Goal: Task Accomplishment & Management: Manage account settings

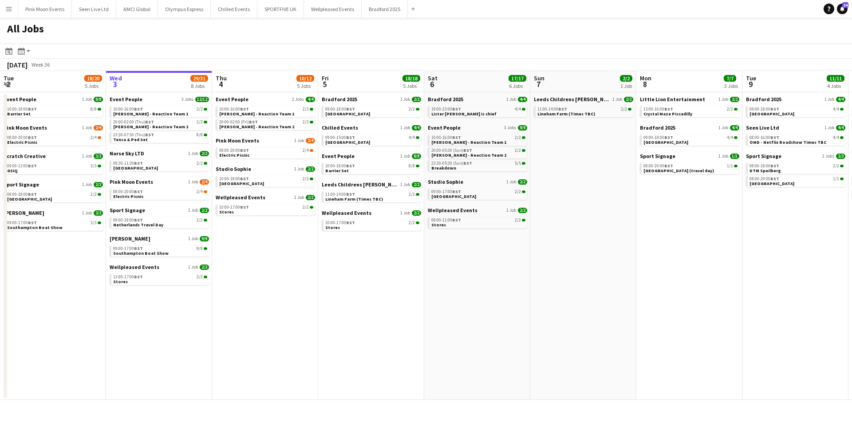
click at [129, 285] on div "Wellpleased Events 1 Job [DATE] 13:00-17:00 BST 2/2 Stores" at bounding box center [159, 275] width 99 height 23
click at [131, 280] on link "13:00-17:00 BST 2/2 Stores" at bounding box center [160, 279] width 94 height 10
click at [11, 17] on button "Menu" at bounding box center [9, 9] width 18 height 18
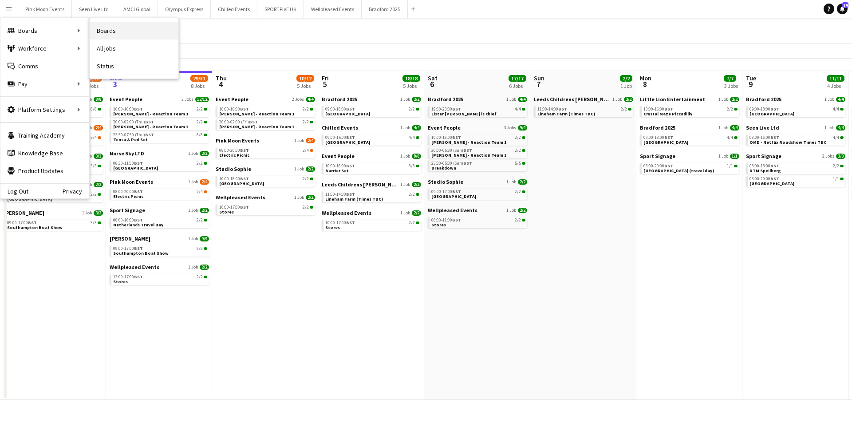
click at [118, 27] on link "Boards" at bounding box center [134, 31] width 89 height 18
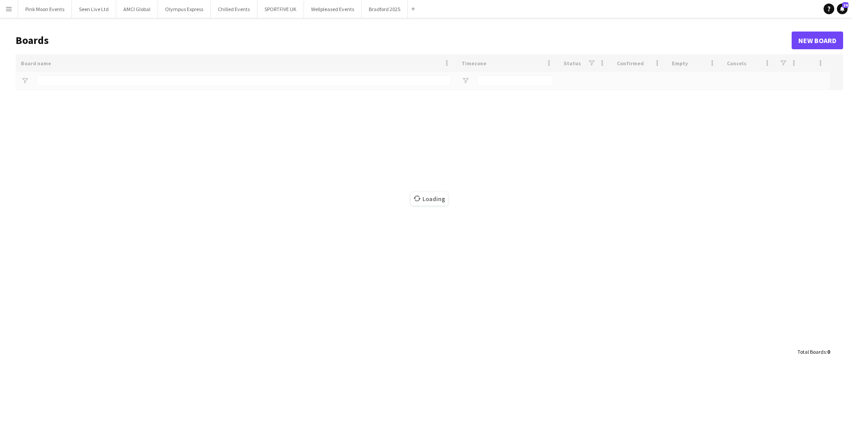
type input "***"
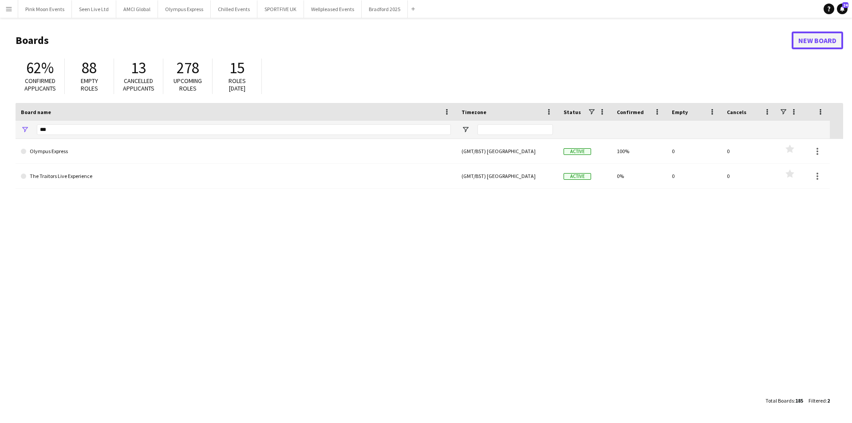
click at [830, 44] on link "New Board" at bounding box center [817, 41] width 51 height 18
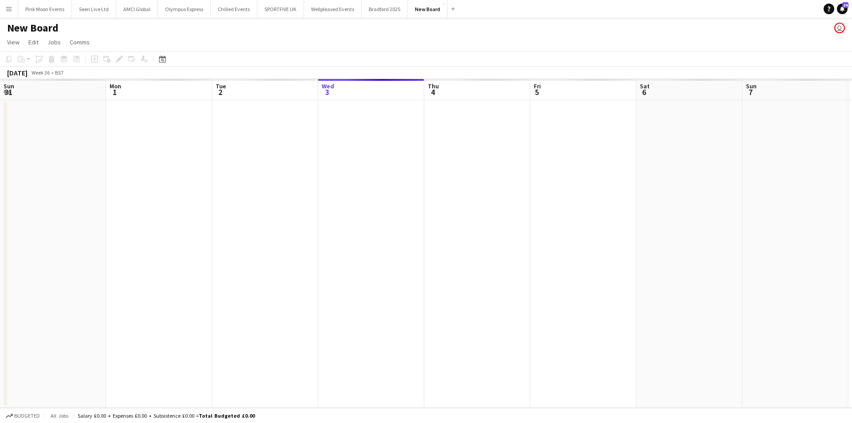
scroll to position [0, 212]
click at [52, 27] on h1 "New Board" at bounding box center [32, 27] width 51 height 13
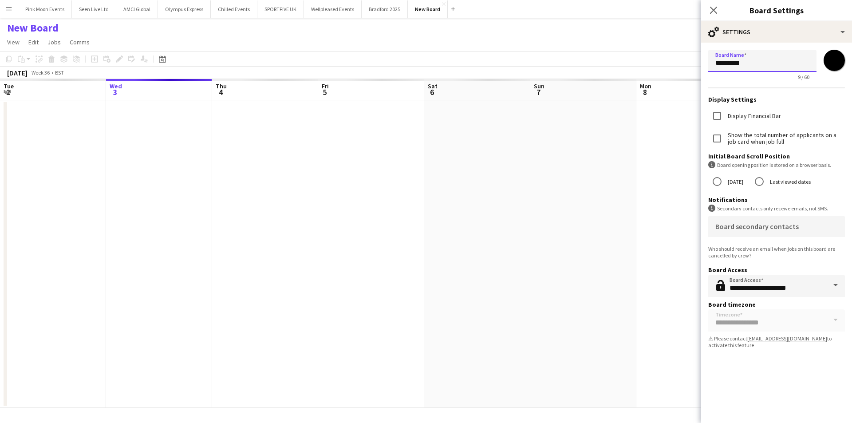
drag, startPoint x: 767, startPoint y: 64, endPoint x: 561, endPoint y: 64, distance: 205.4
click at [562, 64] on body "Menu Boards Boards Boards All jobs Status Workforce Workforce My Workforce Recr…" at bounding box center [426, 211] width 852 height 423
type input "**********"
click at [710, 14] on icon "Close pop-in" at bounding box center [713, 10] width 8 height 8
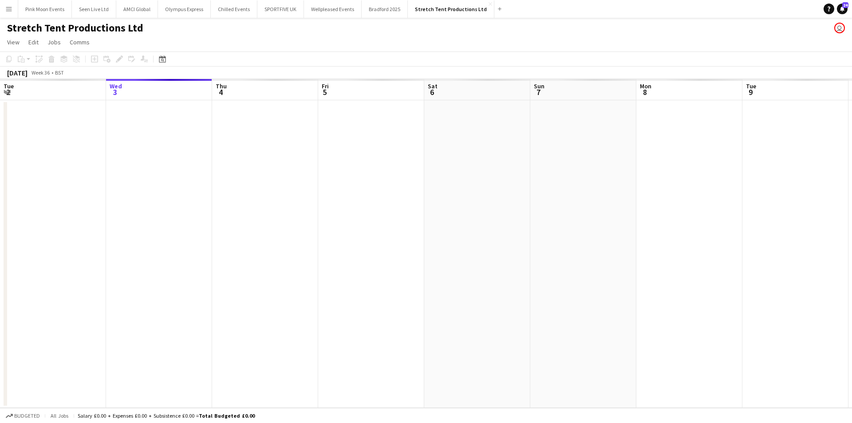
click at [142, 140] on app-date-cell at bounding box center [159, 253] width 106 height 307
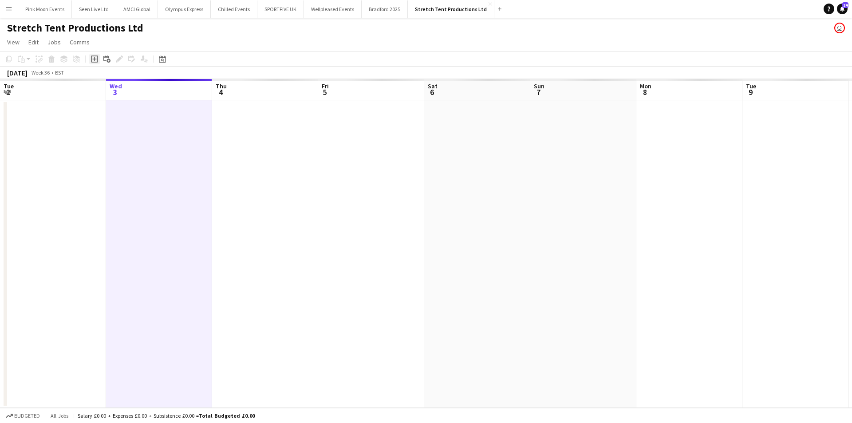
click at [91, 62] on icon at bounding box center [94, 58] width 7 height 7
